Goal: Information Seeking & Learning: Learn about a topic

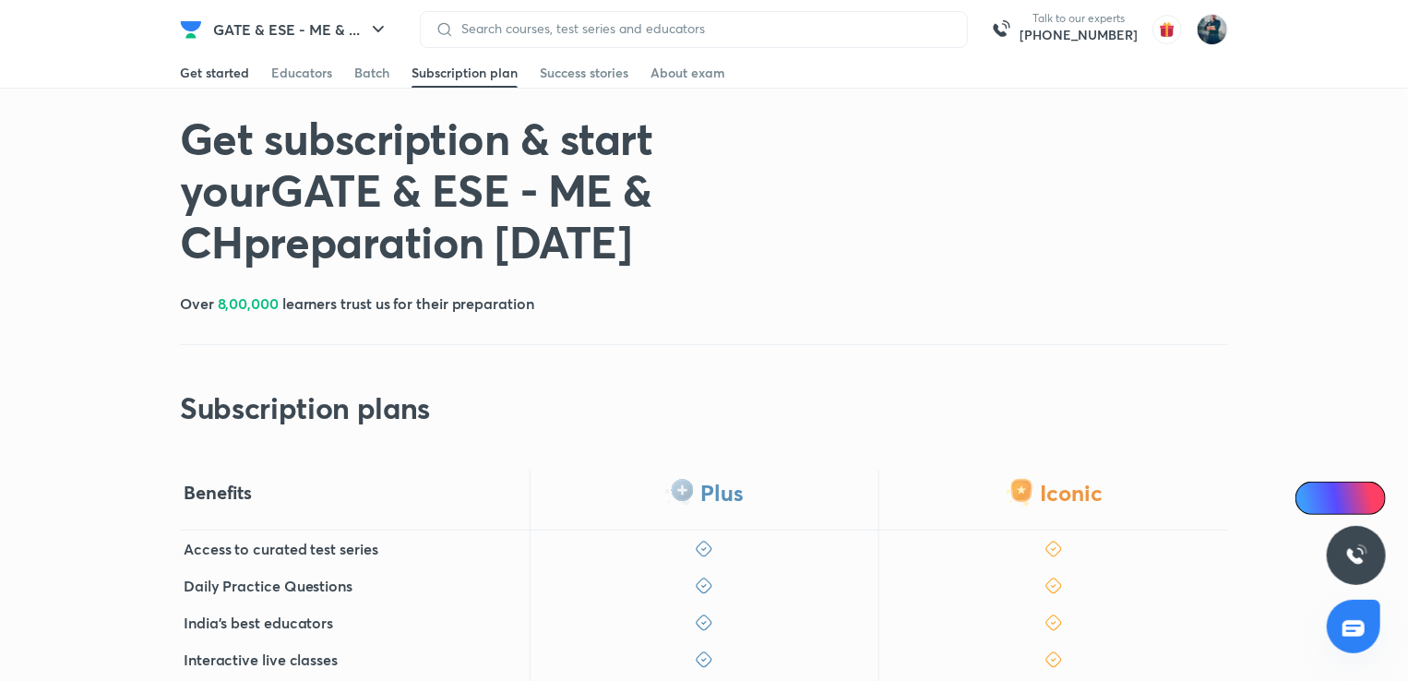
click at [197, 68] on div "Get started" at bounding box center [214, 73] width 69 height 18
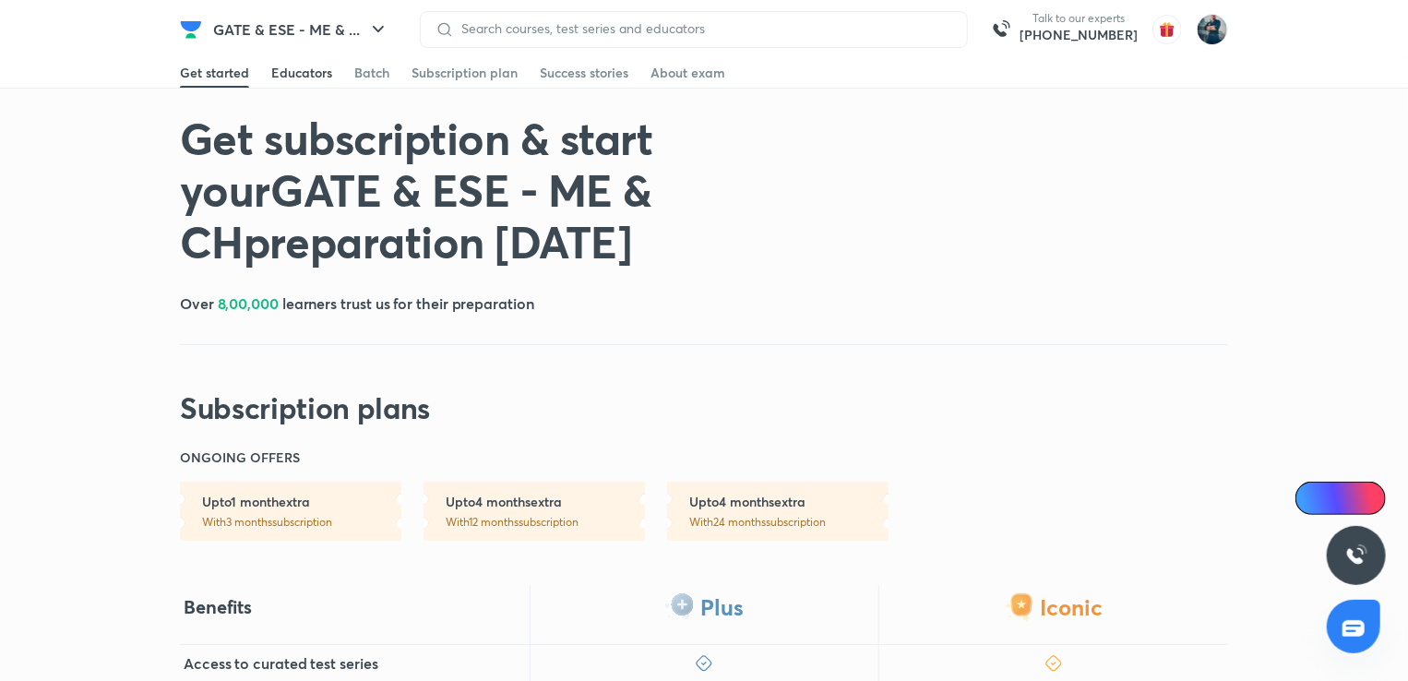
click at [299, 66] on div "Educators" at bounding box center [301, 73] width 61 height 18
click at [1217, 31] on img at bounding box center [1212, 29] width 31 height 31
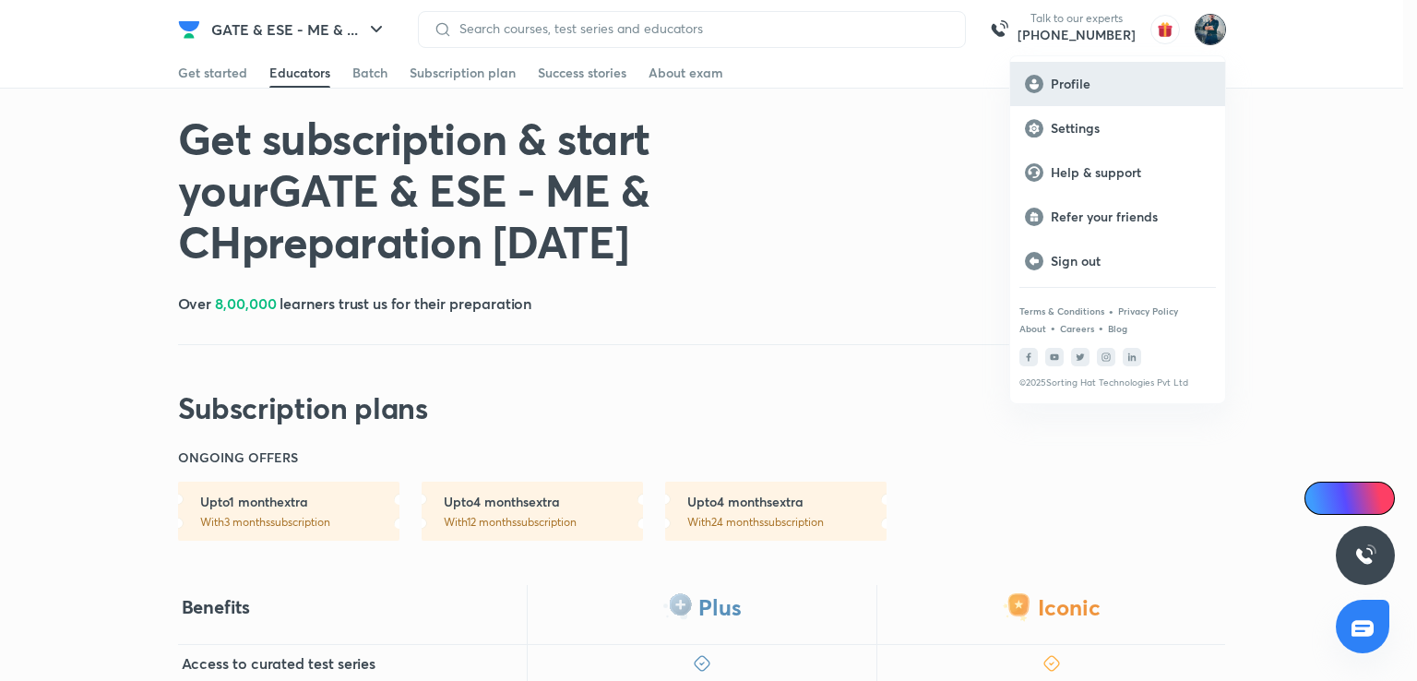
click at [1075, 77] on p "Profile" at bounding box center [1131, 84] width 160 height 17
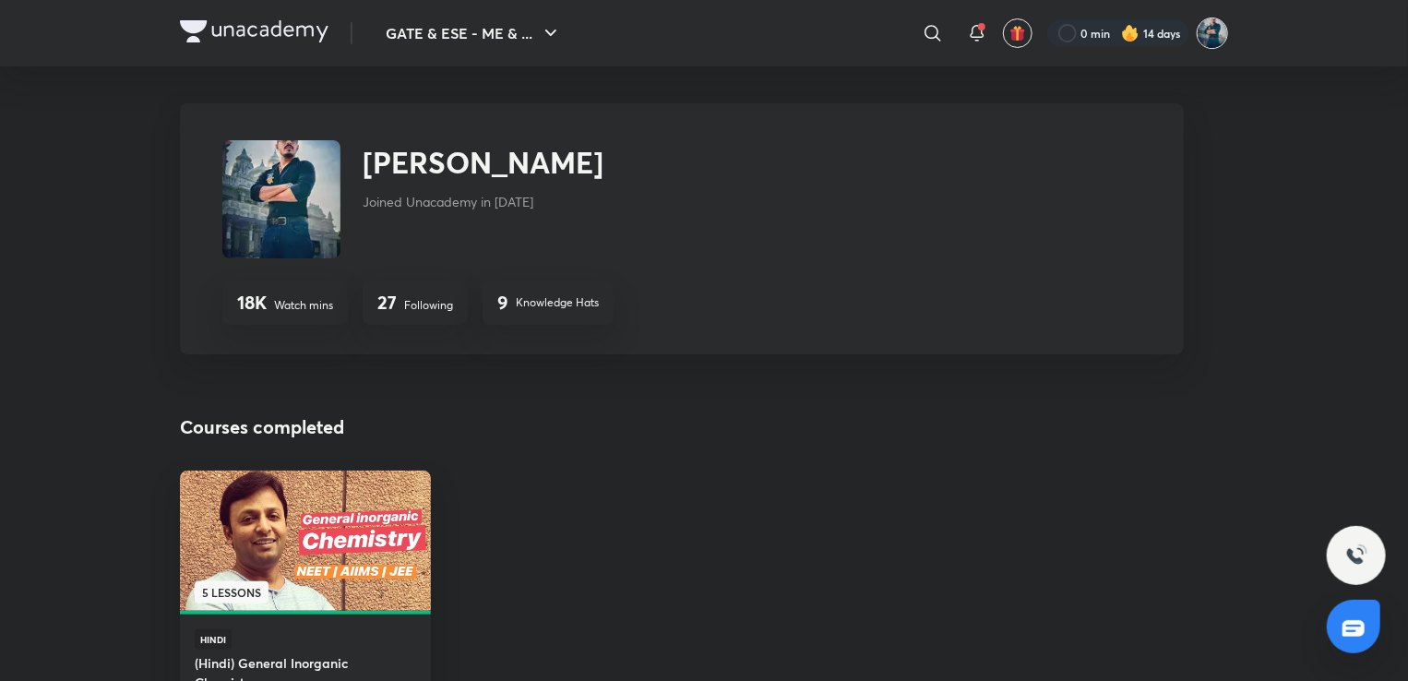
click at [1210, 37] on img at bounding box center [1212, 33] width 31 height 31
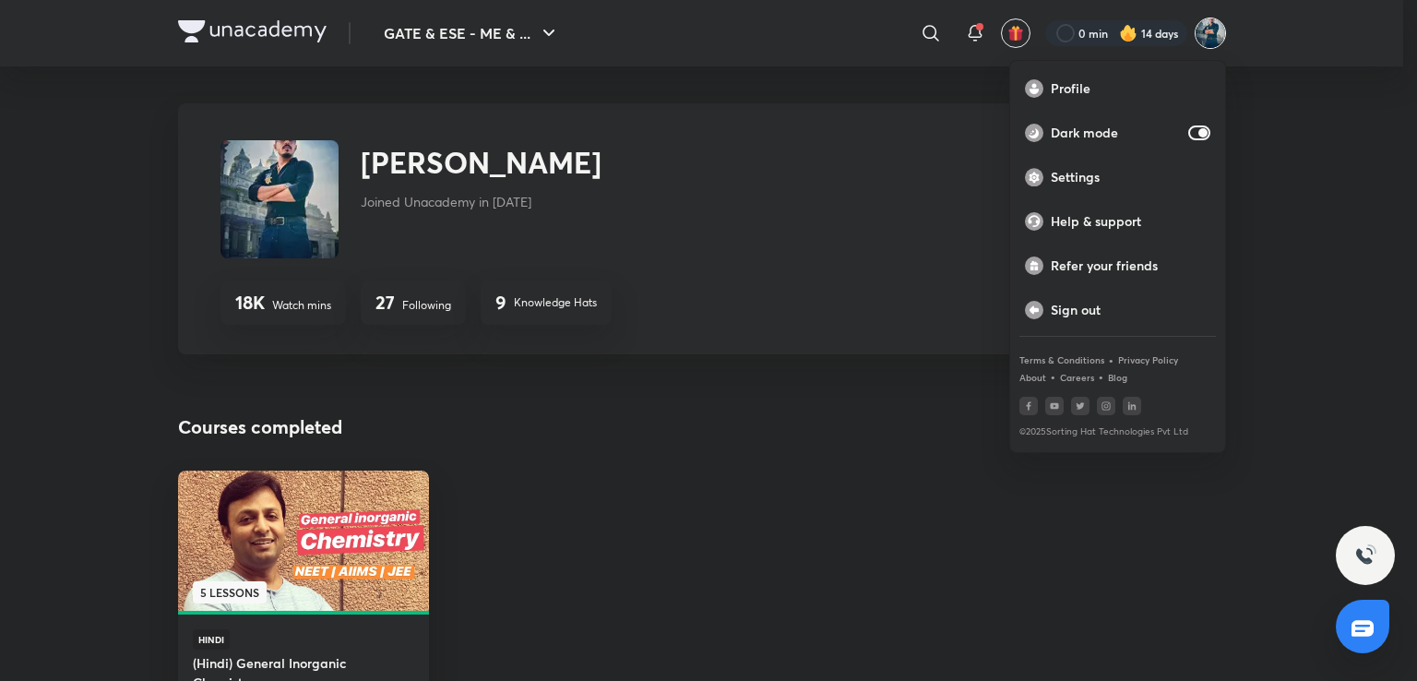
click at [902, 204] on div at bounding box center [708, 340] width 1417 height 681
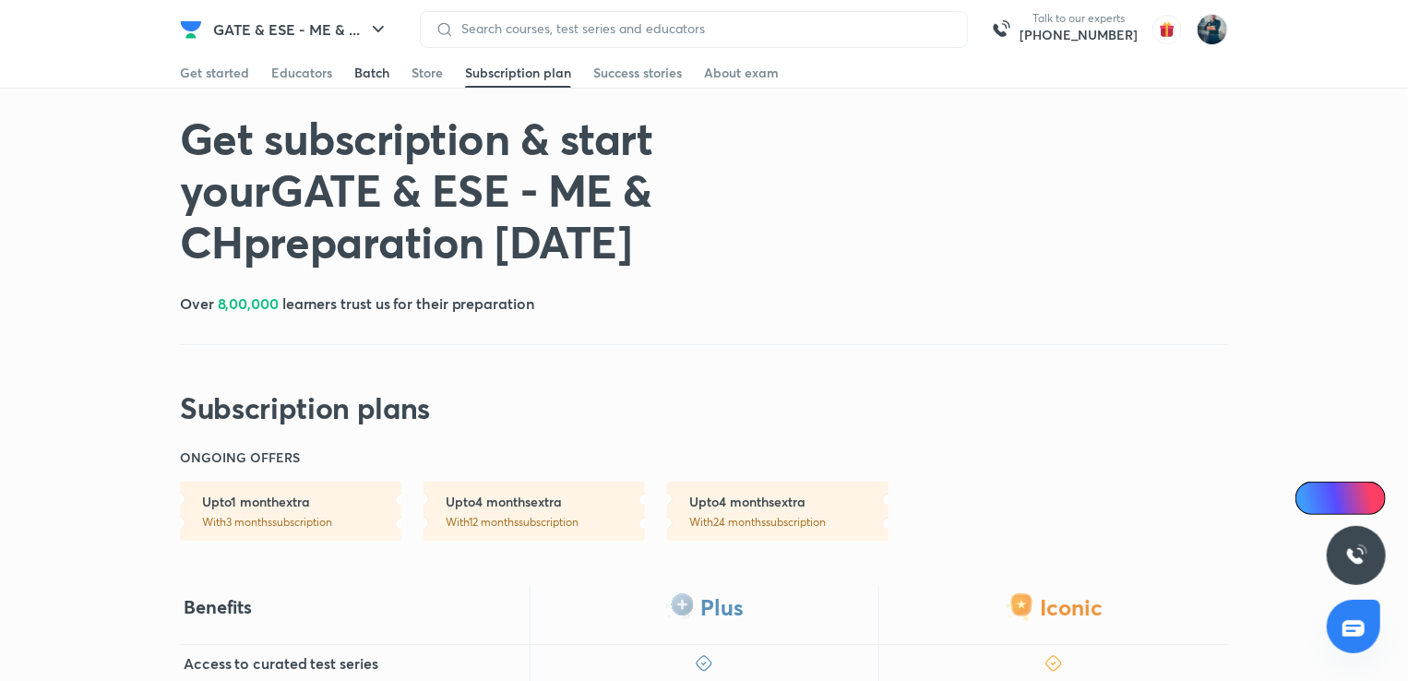
click at [361, 78] on div "Batch" at bounding box center [371, 73] width 35 height 18
click at [386, 29] on icon "button" at bounding box center [378, 29] width 22 height 22
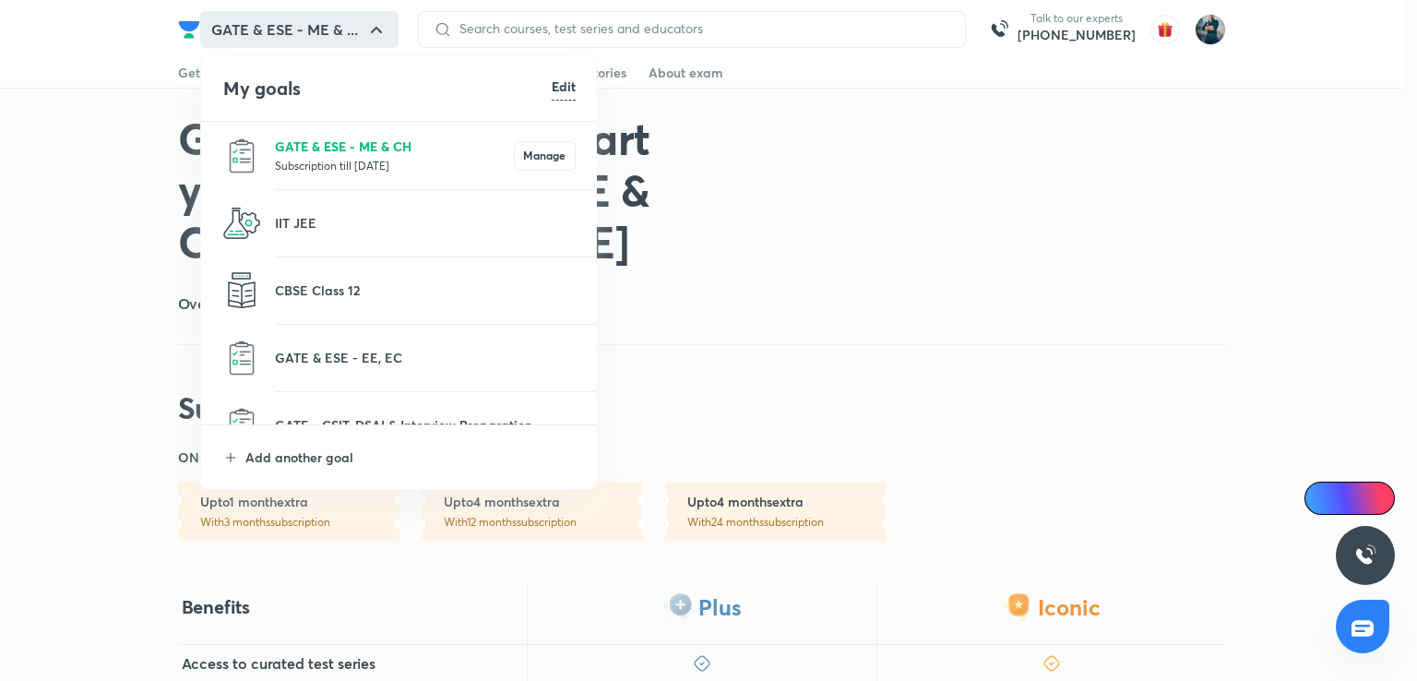
click at [410, 149] on p "GATE & ESE - ME & CH" at bounding box center [394, 146] width 239 height 19
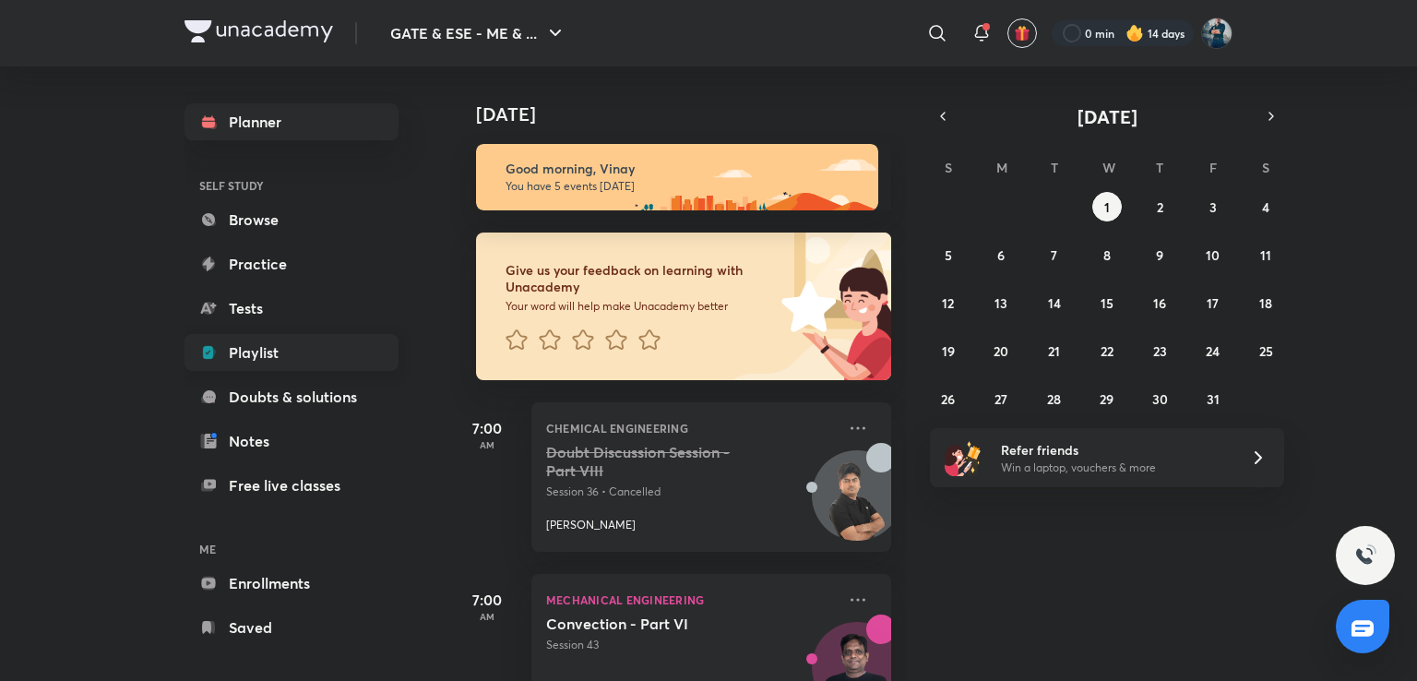
click at [261, 363] on link "Playlist" at bounding box center [292, 352] width 214 height 37
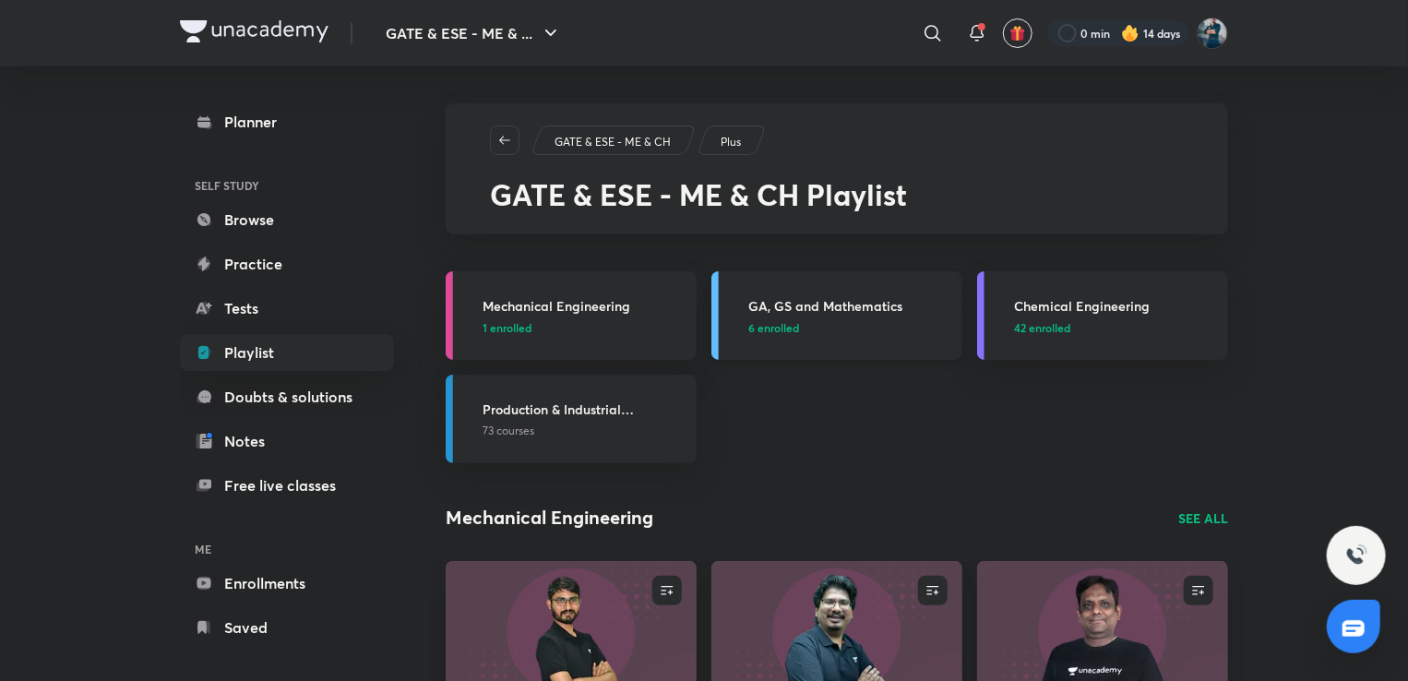
click at [790, 298] on h3 "GA, GS and Mathematics" at bounding box center [849, 305] width 203 height 19
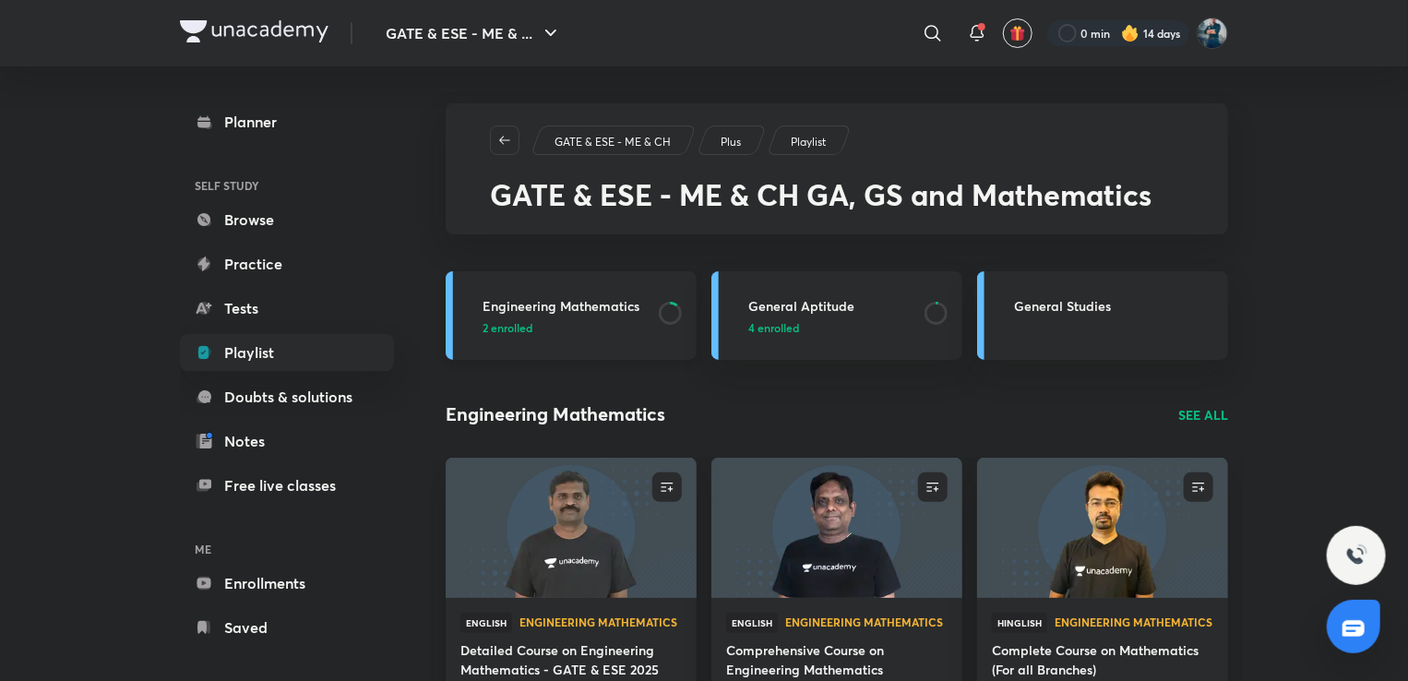
click at [602, 303] on h3 "Engineering Mathematics" at bounding box center [565, 305] width 165 height 19
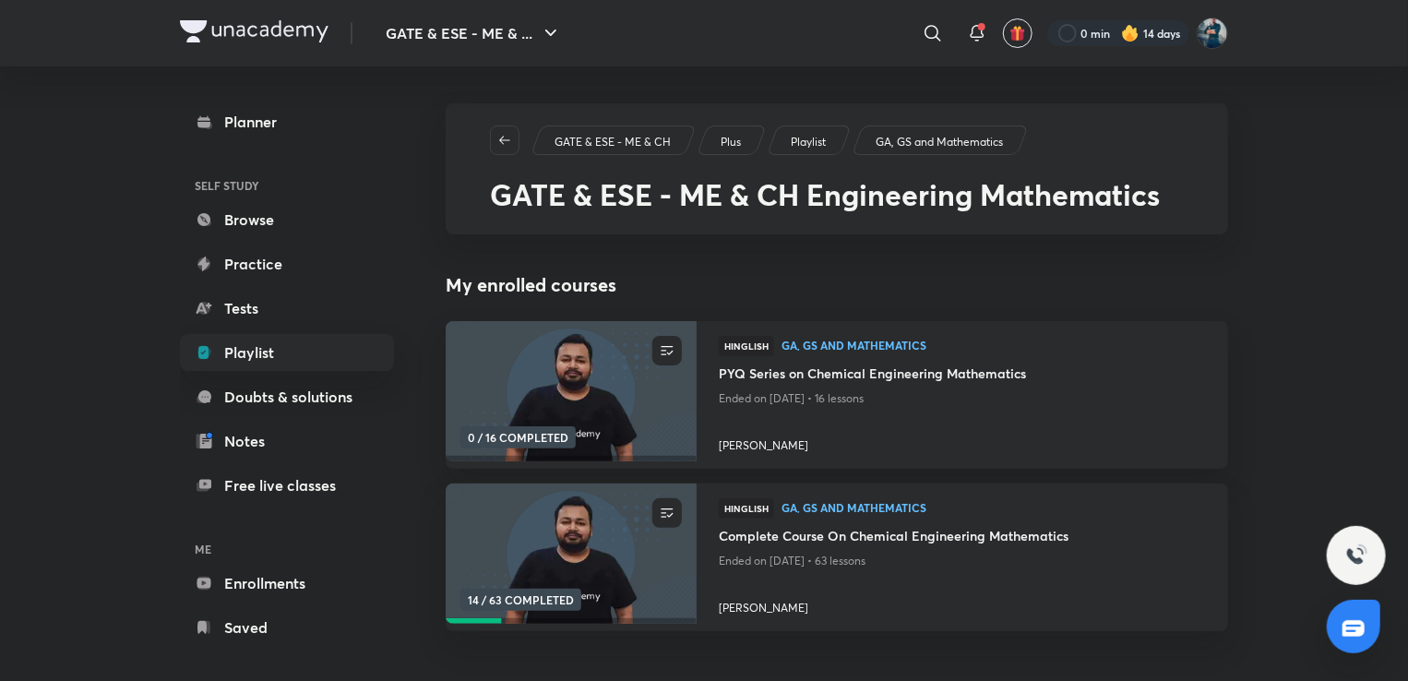
scroll to position [343, 0]
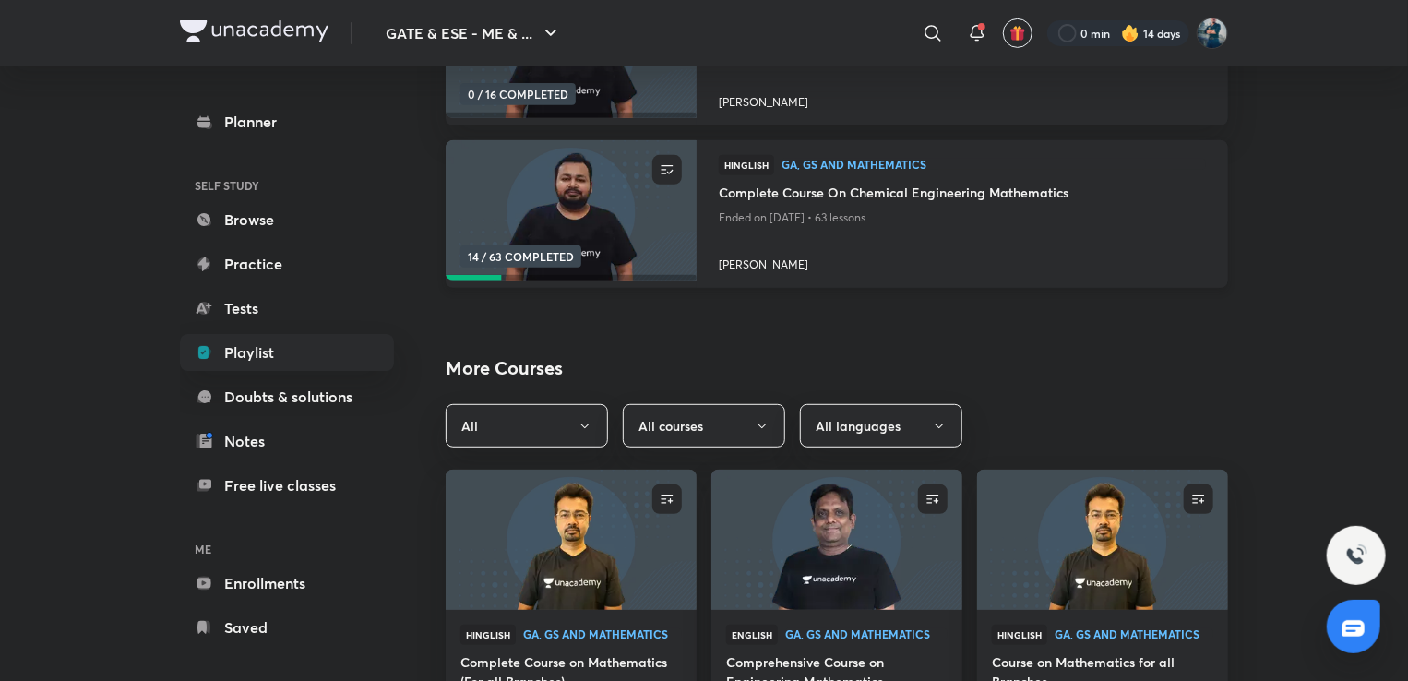
click at [811, 192] on h4 "Complete Course On Chemical Engineering Mathematics" at bounding box center [962, 194] width 487 height 23
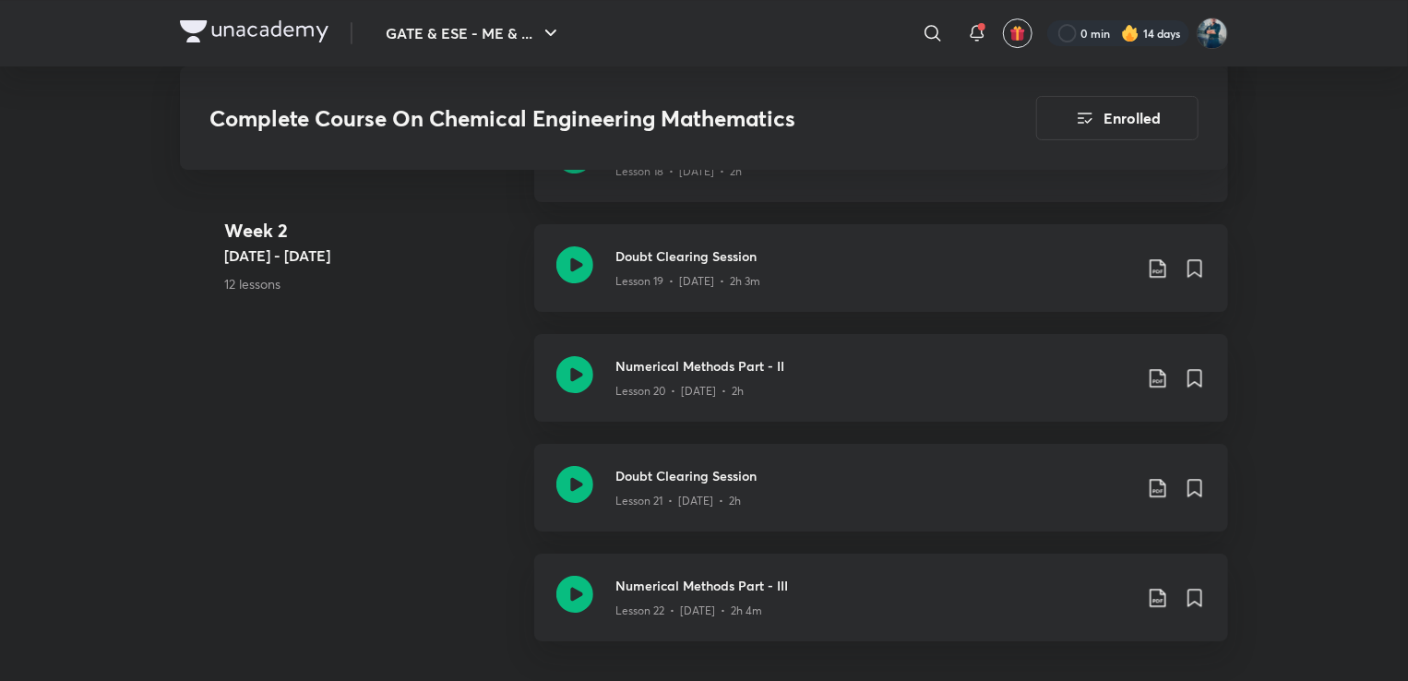
scroll to position [3178, 0]
click at [811, 192] on div "Vector Algebra Part - III Lesson 18 • [DATE] • 2h" at bounding box center [881, 157] width 694 height 88
click at [694, 254] on h3 "Doubt Clearing Session" at bounding box center [873, 254] width 517 height 19
